Goal: Ask a question

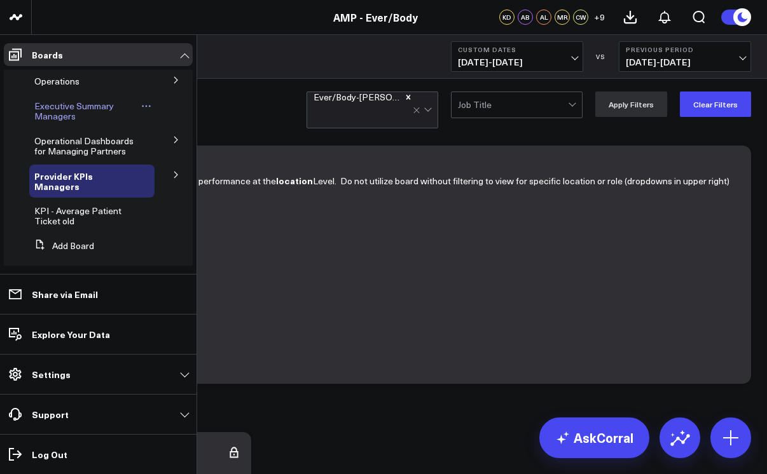
click at [81, 107] on span "Executive Summary Managers" at bounding box center [73, 111] width 79 height 22
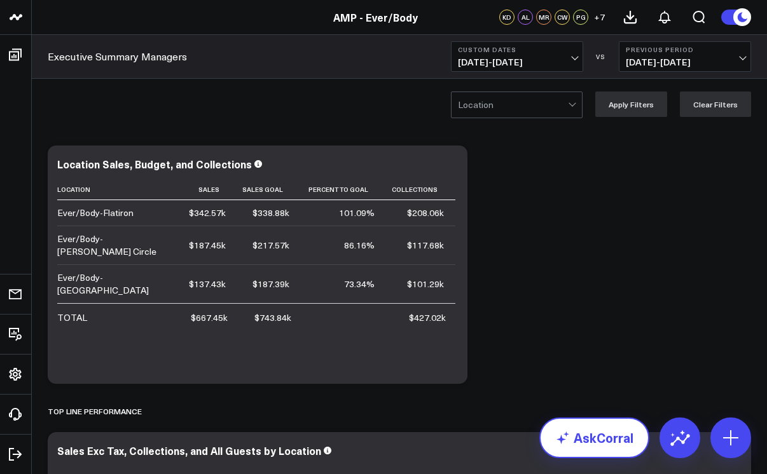
click at [577, 436] on link "AskCorral" at bounding box center [594, 438] width 110 height 41
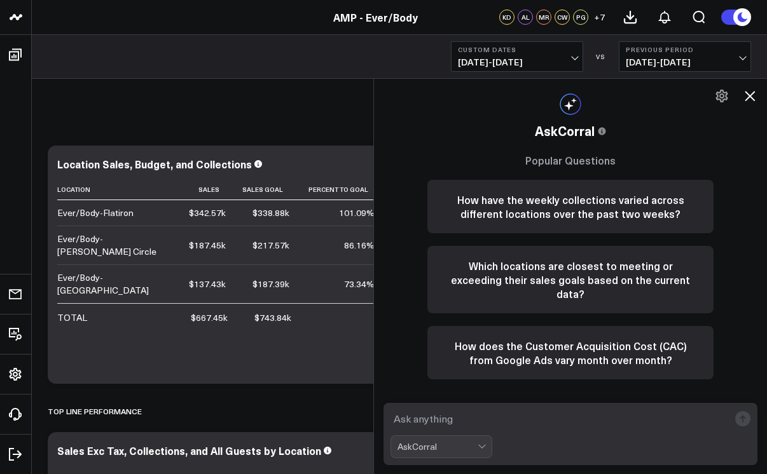
click at [750, 95] on icon at bounding box center [750, 96] width 10 height 10
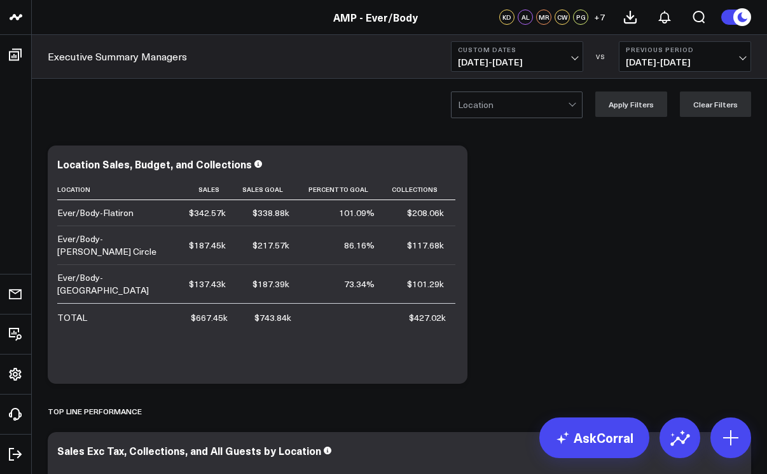
click at [567, 62] on span "[DATE] - [DATE]" at bounding box center [517, 62] width 118 height 10
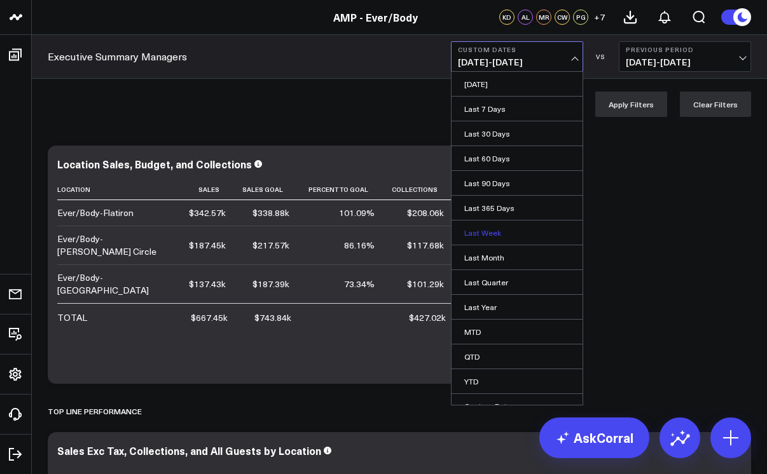
scroll to position [13, 0]
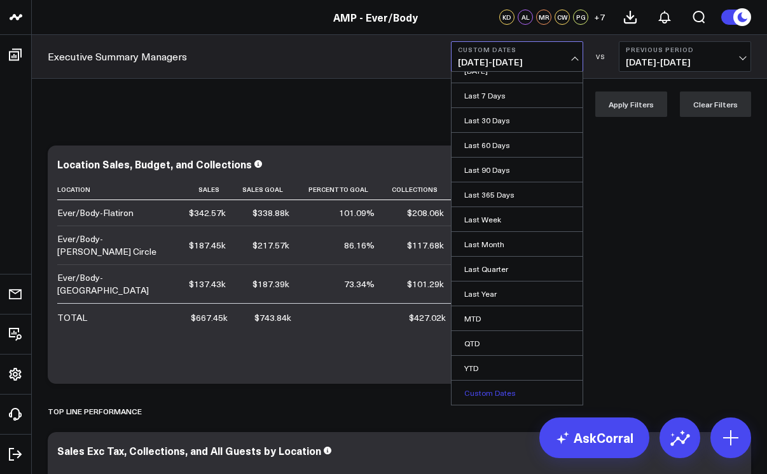
click at [497, 392] on link "Custom Dates" at bounding box center [516, 393] width 131 height 24
select select "8"
select select "2025"
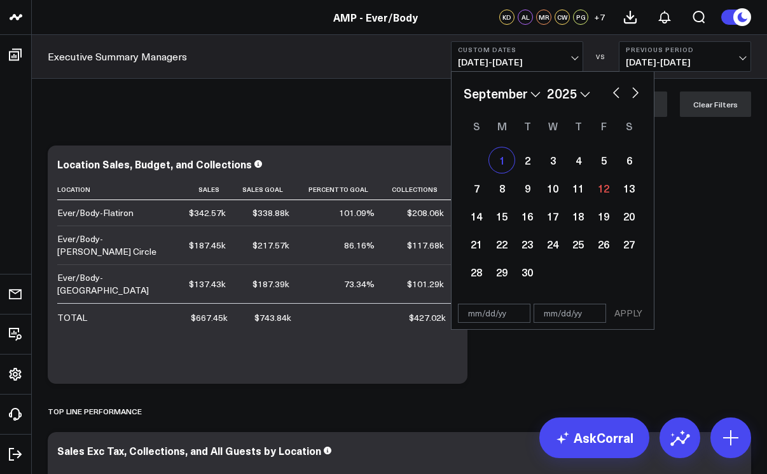
click at [502, 161] on div "1" at bounding box center [501, 160] width 25 height 25
type input "[DATE]"
select select "8"
select select "2025"
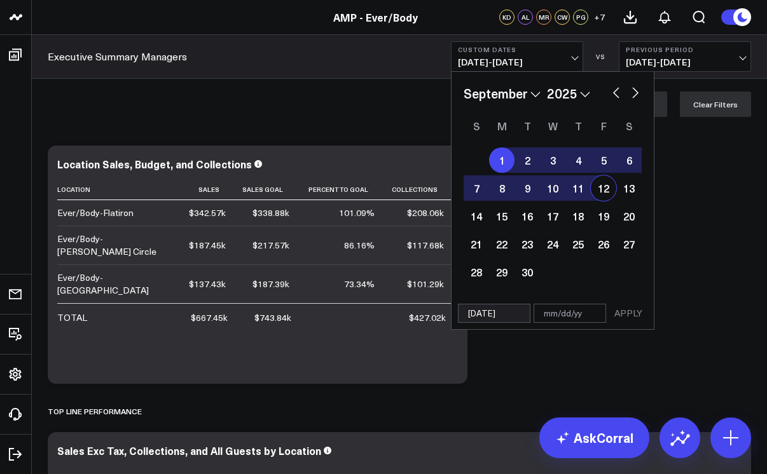
click at [596, 189] on div "12" at bounding box center [603, 187] width 25 height 25
type input "[DATE]"
select select "8"
select select "2025"
click at [629, 313] on button "APPLY" at bounding box center [628, 313] width 38 height 19
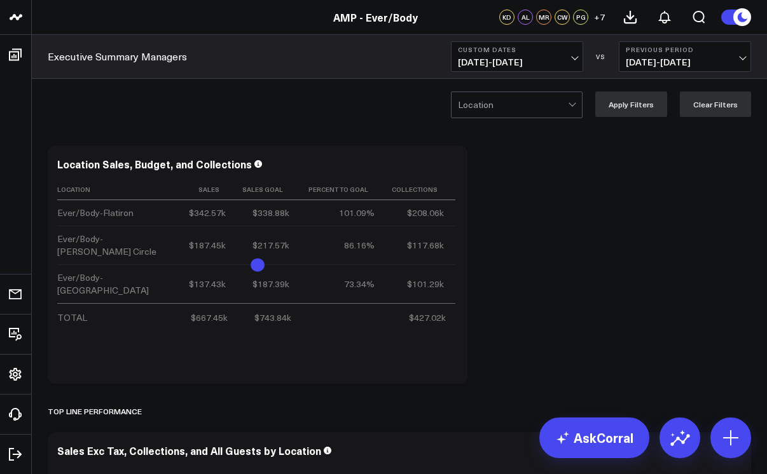
click at [575, 103] on div at bounding box center [571, 103] width 7 height 7
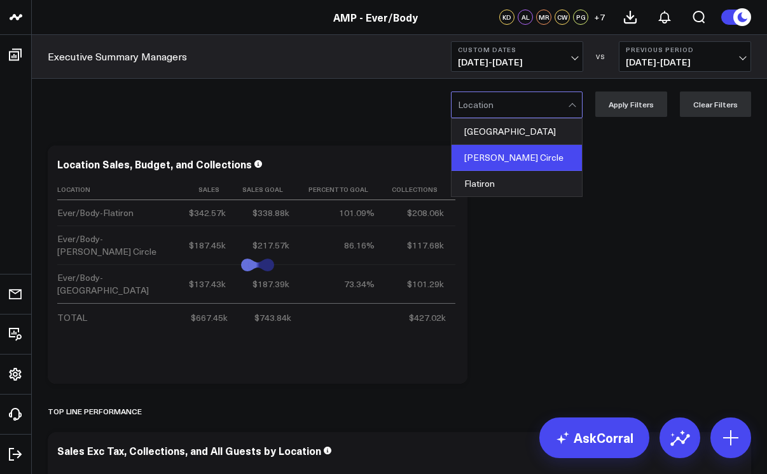
click at [549, 157] on div "[PERSON_NAME] Circle" at bounding box center [516, 158] width 130 height 26
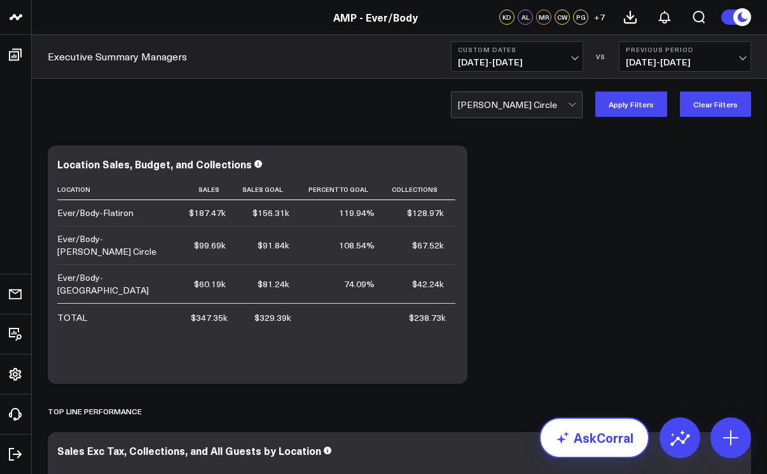
click at [593, 450] on link "AskCorral" at bounding box center [594, 438] width 110 height 41
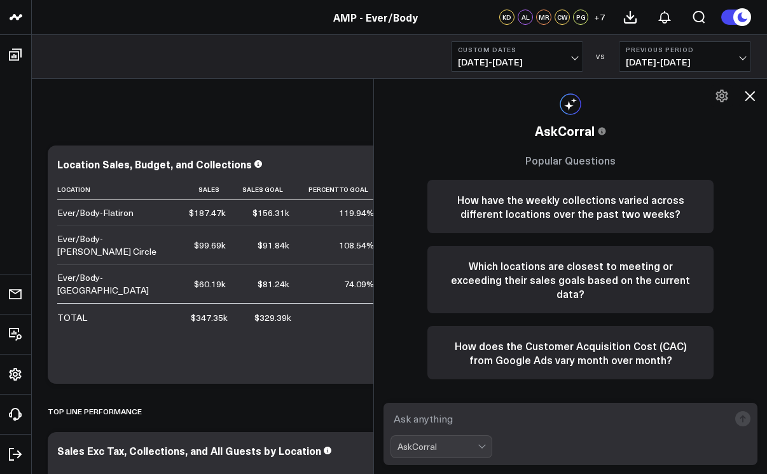
click at [483, 422] on textarea at bounding box center [559, 419] width 338 height 23
type textarea "t"
type textarea "retail sales for [PERSON_NAME] circle"
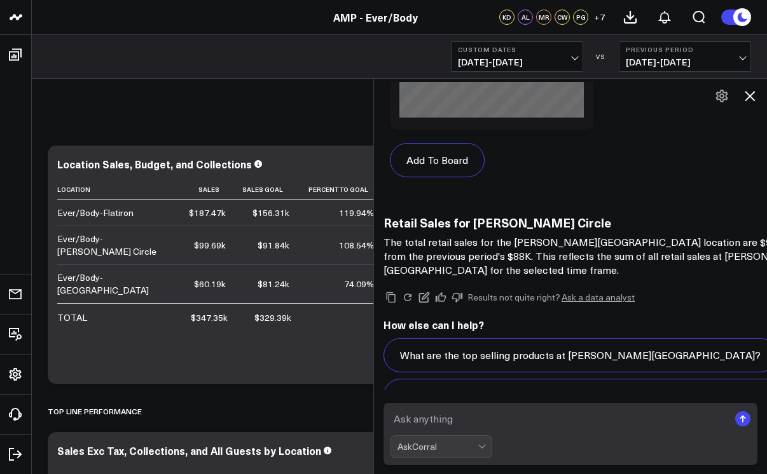
scroll to position [1644, 0]
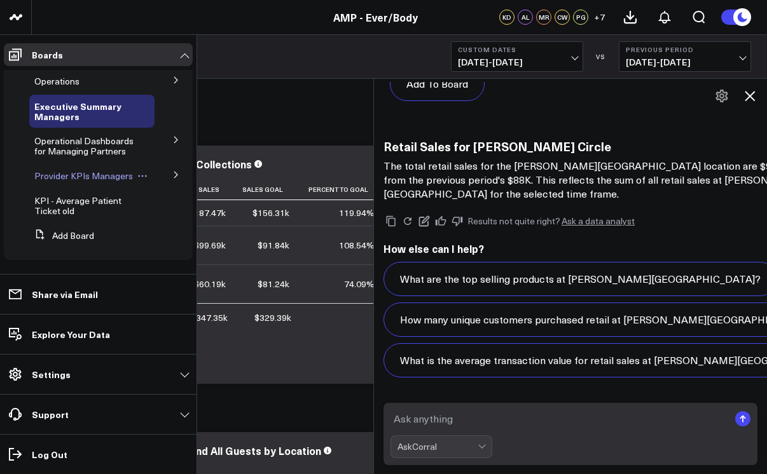
click at [65, 182] on span "Provider KPIs Managers" at bounding box center [83, 176] width 99 height 12
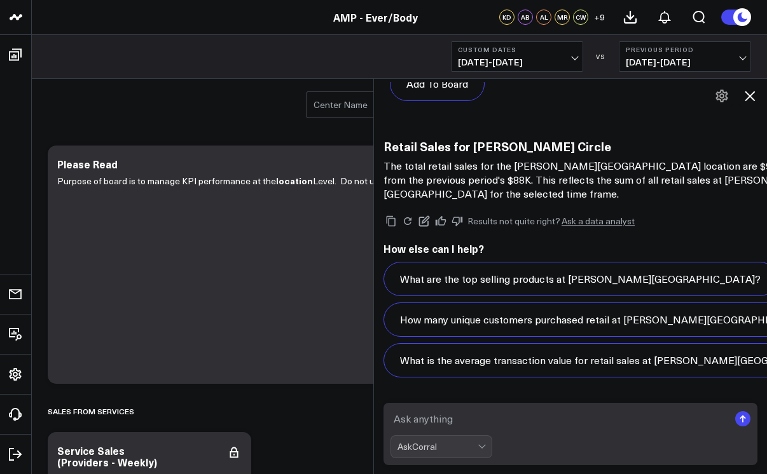
click at [429, 420] on textarea at bounding box center [559, 419] width 338 height 23
type textarea "retail sales for [PERSON_NAME] circle"
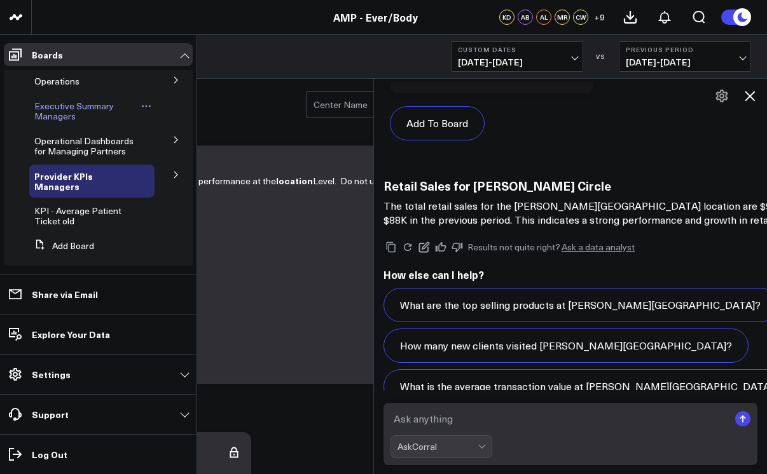
scroll to position [3067, 0]
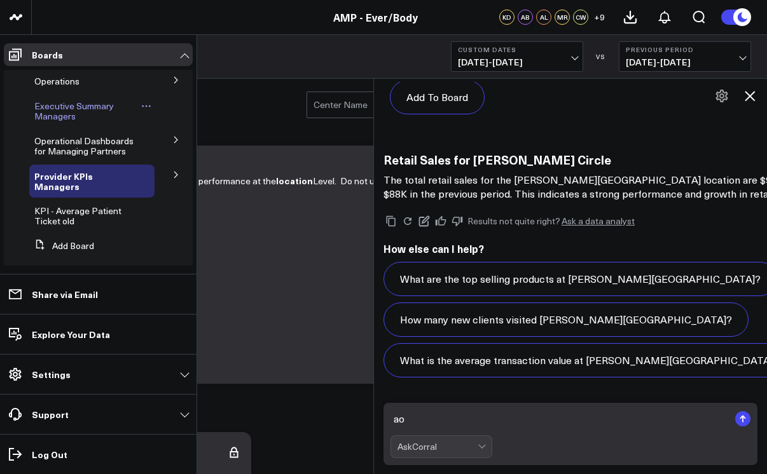
type textarea "aov"
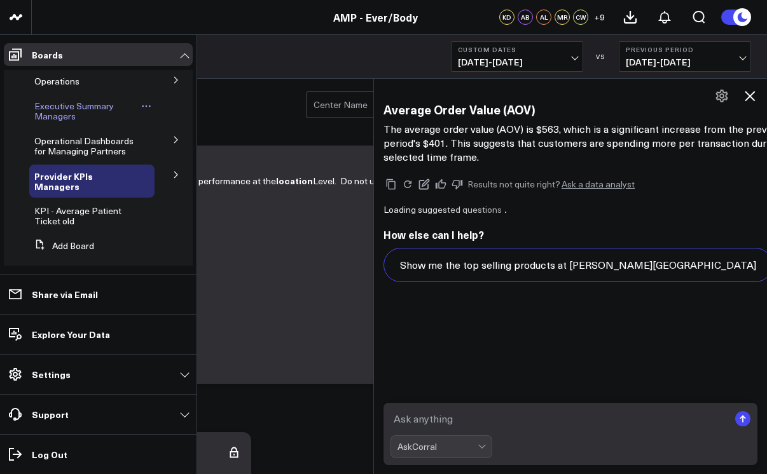
scroll to position [4538, 0]
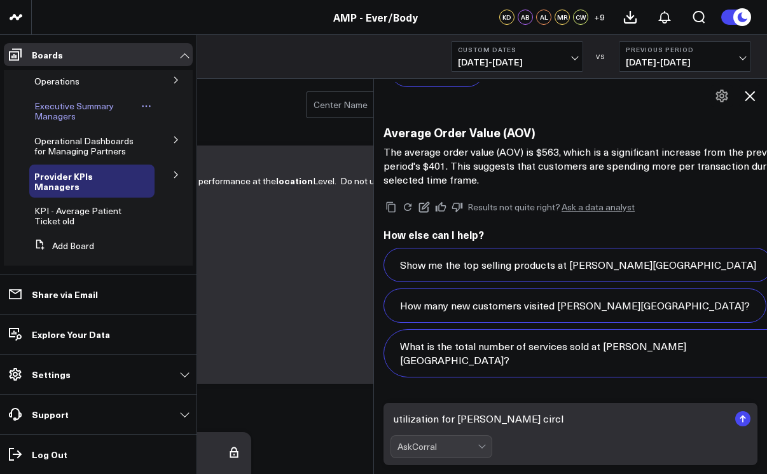
type textarea "utilization for [PERSON_NAME] circl e"
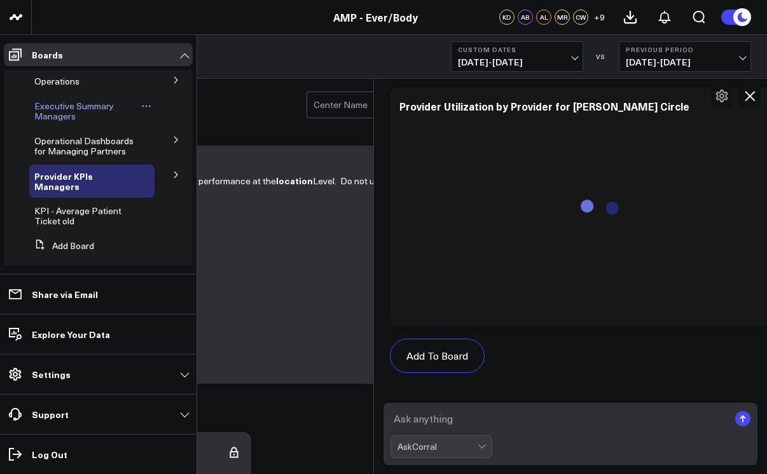
scroll to position [5902, 0]
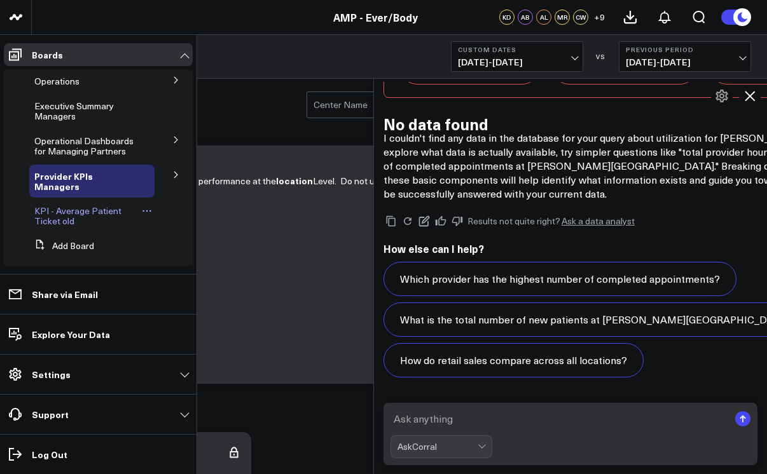
click at [63, 211] on span "KPI - Average Patient Ticket old" at bounding box center [77, 216] width 87 height 22
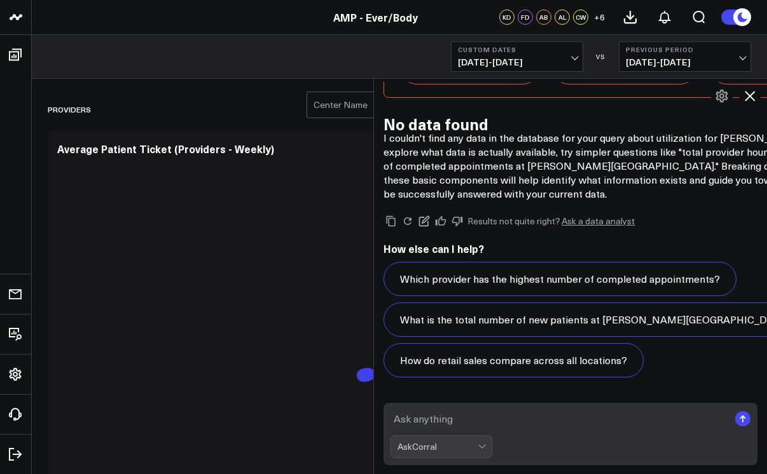
click at [429, 417] on textarea at bounding box center [559, 419] width 338 height 23
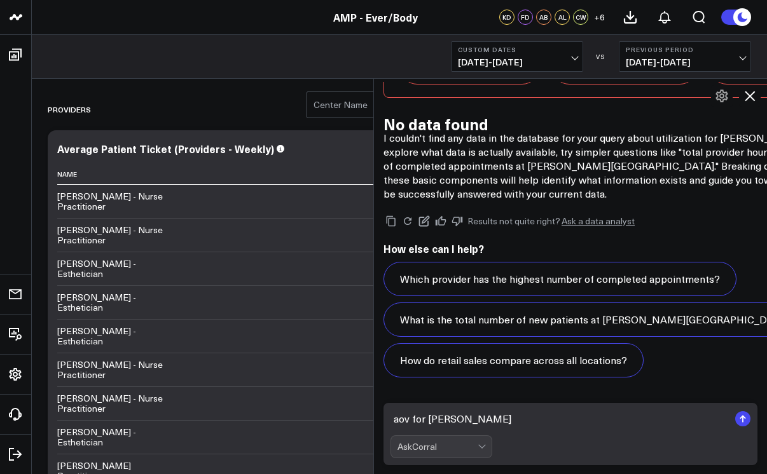
type textarea "aov for [PERSON_NAME] circle"
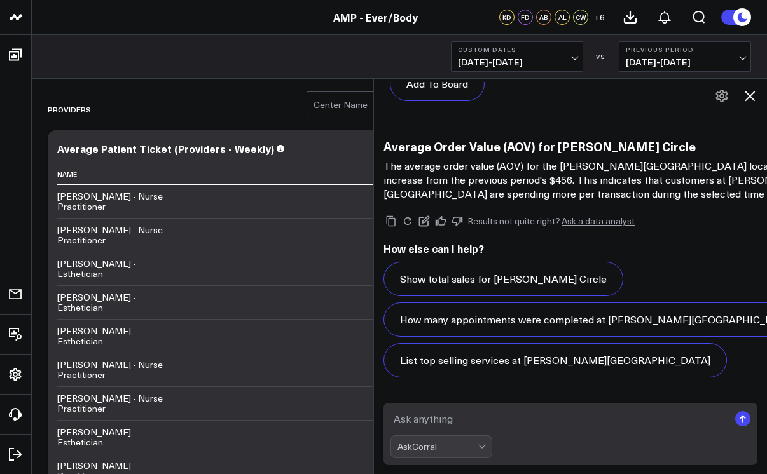
scroll to position [7373, 0]
type textarea "retail sales for [PERSON_NAME] circle"
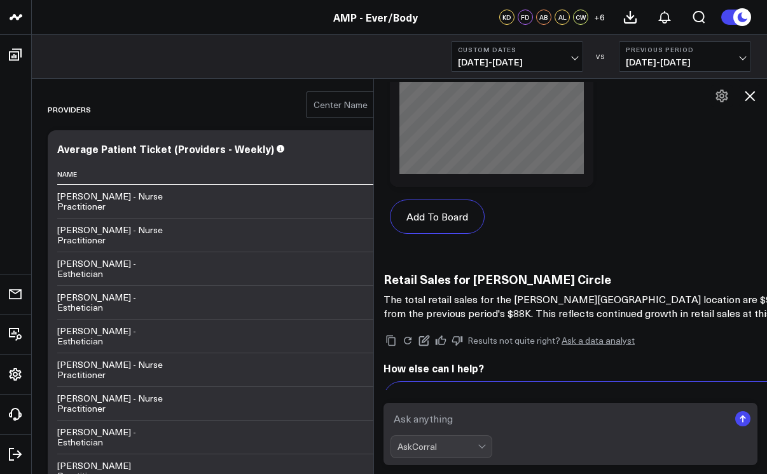
scroll to position [8844, 0]
